Goal: Task Accomplishment & Management: Use online tool/utility

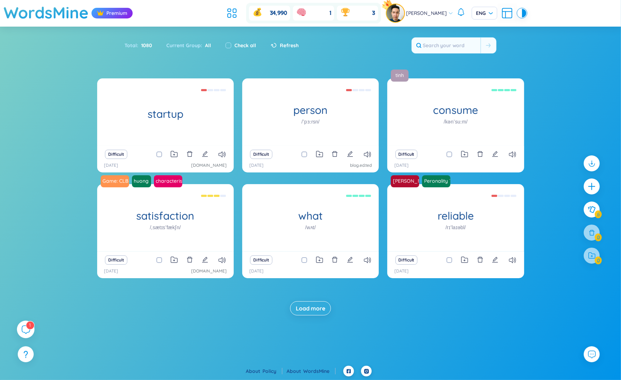
click at [29, 332] on icon at bounding box center [25, 329] width 9 height 9
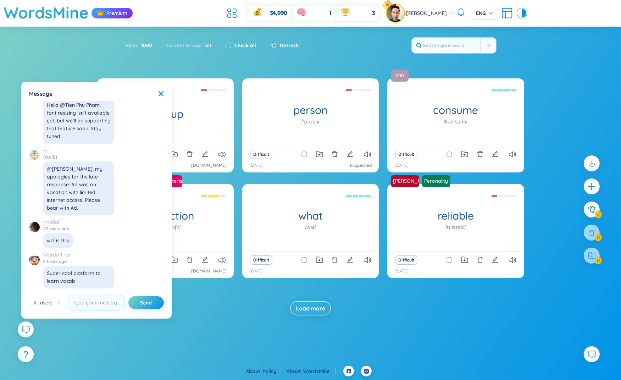
click at [106, 329] on div "WordsMine Premium 34,990 1 3 Phann [PERSON_NAME] ENG Sort Alphabet Ascending Al…" at bounding box center [310, 182] width 621 height 365
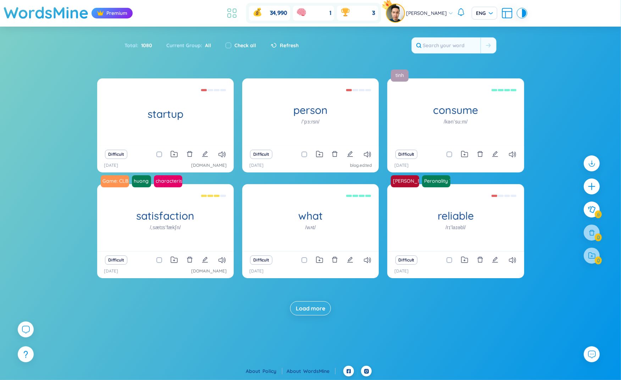
click at [238, 8] on icon at bounding box center [231, 13] width 13 height 13
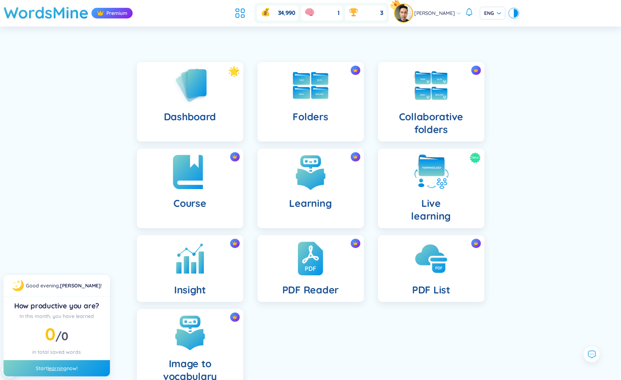
click at [210, 174] on div "Course" at bounding box center [190, 188] width 106 height 79
click at [279, 179] on div "Learning" at bounding box center [310, 188] width 106 height 79
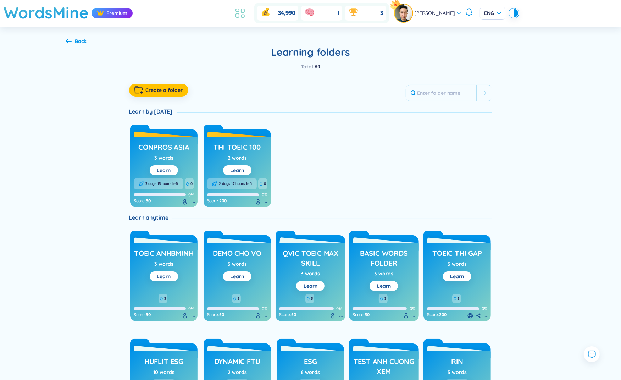
click at [244, 13] on icon at bounding box center [240, 13] width 13 height 13
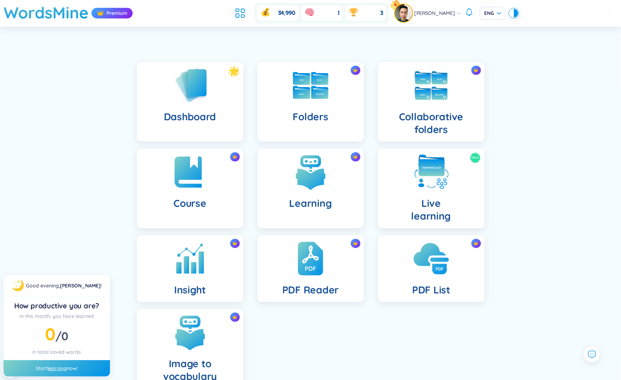
click at [423, 266] on img at bounding box center [431, 258] width 39 height 39
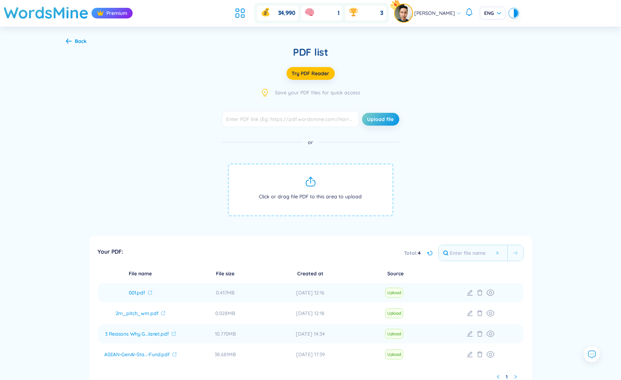
click at [325, 194] on span "Click or drag file PDF to this area to upload" at bounding box center [311, 189] width 166 height 53
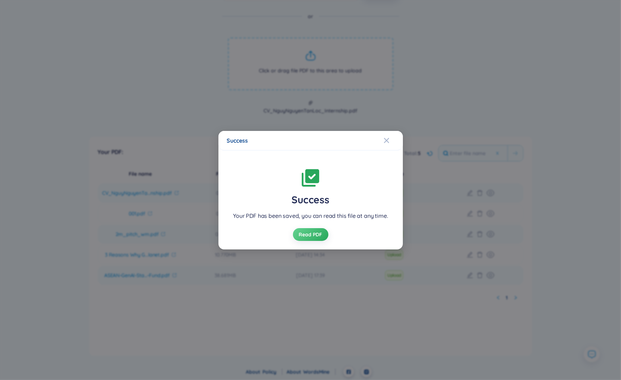
scroll to position [126, 0]
click at [321, 237] on span "Read PDF" at bounding box center [310, 234] width 23 height 7
click at [386, 139] on icon "Close" at bounding box center [387, 141] width 6 height 6
